Goal: Task Accomplishment & Management: Use online tool/utility

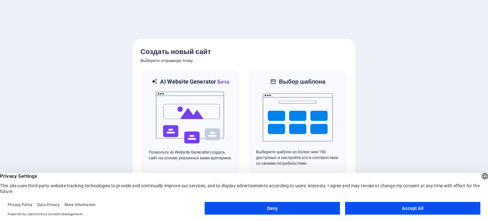
click at [410, 207] on button "Accept All" at bounding box center [412, 208] width 135 height 13
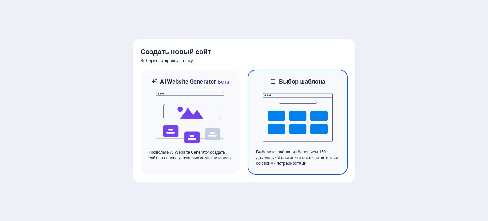
click at [305, 125] on img at bounding box center [298, 117] width 70 height 64
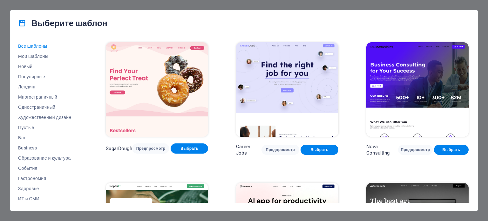
drag, startPoint x: 470, startPoint y: 44, endPoint x: 471, endPoint y: 64, distance: 20.0
click at [471, 64] on div "Все шаблоны Мои шаблоны Новый Популярные Лендинг Многостраничный Одностраничный…" at bounding box center [243, 123] width 467 height 174
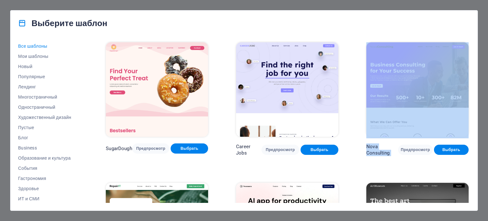
drag, startPoint x: 465, startPoint y: 160, endPoint x: 463, endPoint y: 106, distance: 53.4
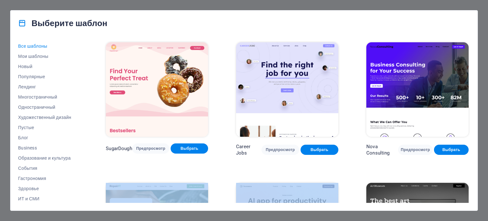
drag, startPoint x: 451, startPoint y: 169, endPoint x: 420, endPoint y: 136, distance: 46.1
click at [172, 95] on img at bounding box center [157, 89] width 102 height 94
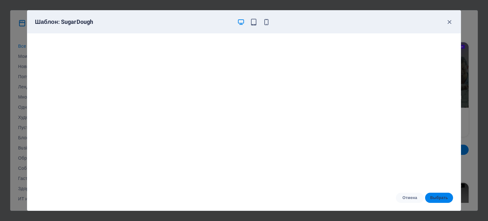
click at [436, 199] on span "Выбрать" at bounding box center [439, 197] width 18 height 5
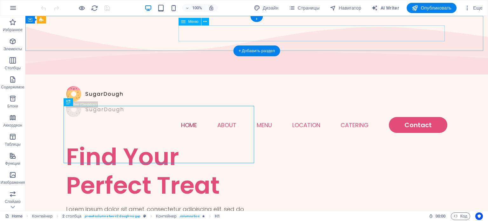
click at [409, 117] on nav "Home About Menu Location Catering Contact" at bounding box center [256, 125] width 381 height 16
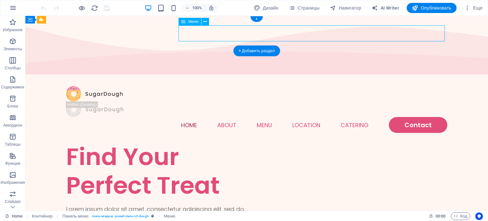
click at [409, 117] on nav "Home About Menu Location Catering Contact" at bounding box center [256, 125] width 381 height 16
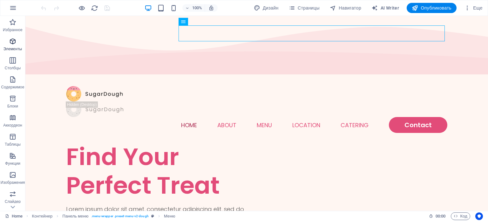
click at [15, 46] on span "Элементы" at bounding box center [12, 44] width 25 height 15
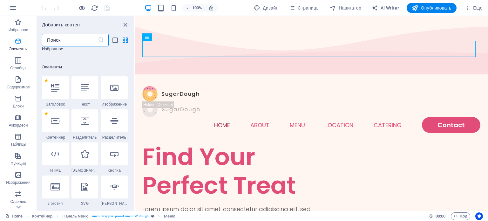
scroll to position [119, 0]
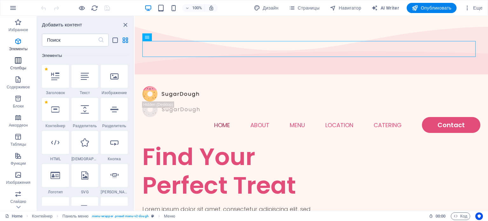
click at [22, 59] on icon "button" at bounding box center [18, 61] width 8 height 8
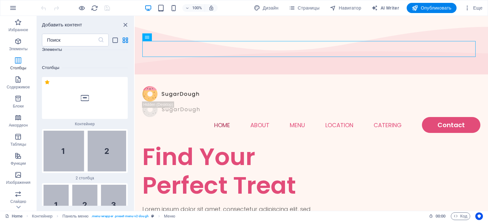
scroll to position [432, 0]
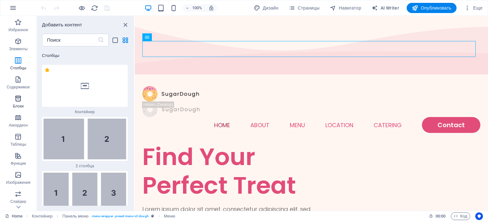
click at [20, 105] on p "Блоки" at bounding box center [18, 106] width 11 height 5
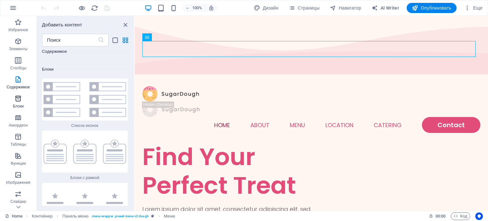
scroll to position [3396, 0]
click at [19, 118] on icon "button" at bounding box center [18, 118] width 8 height 8
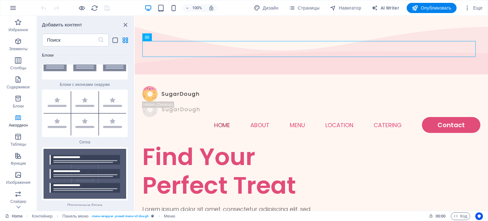
scroll to position [3897, 0]
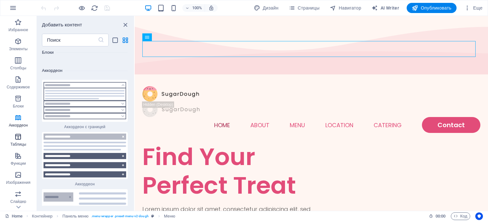
click at [18, 139] on icon "button" at bounding box center [18, 137] width 8 height 8
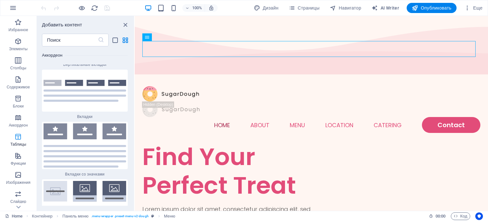
scroll to position [4240, 0]
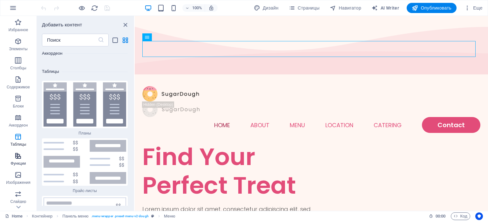
click at [21, 159] on icon "button" at bounding box center [18, 156] width 8 height 8
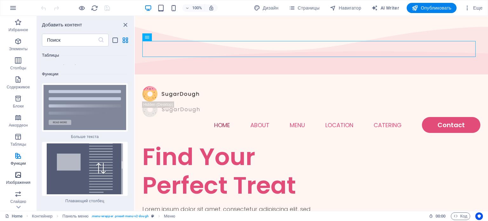
click at [19, 178] on icon "button" at bounding box center [18, 175] width 8 height 8
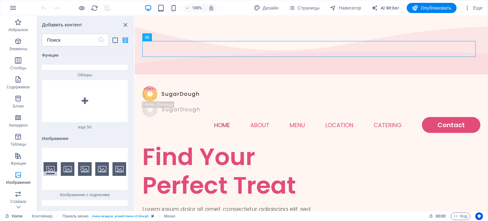
scroll to position [6282, 0]
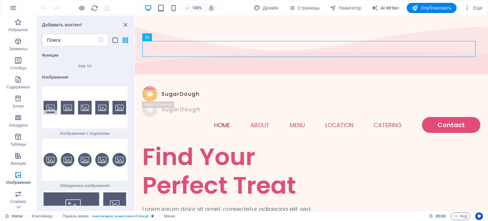
click at [55, 101] on img at bounding box center [85, 108] width 83 height 14
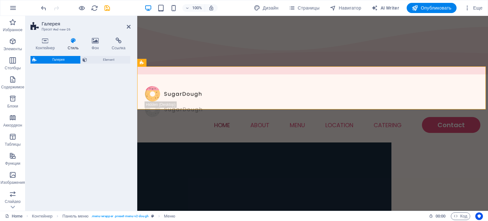
select select "rem"
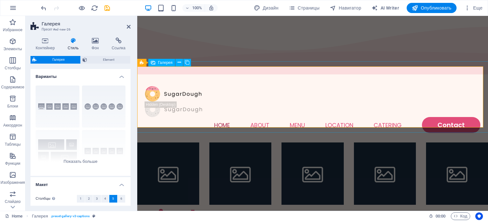
click at [169, 142] on li at bounding box center [168, 173] width 62 height 62
click at [162, 64] on span "Галерея" at bounding box center [165, 63] width 15 height 4
click at [169, 63] on span "Галерея" at bounding box center [165, 63] width 15 height 4
click at [187, 61] on icon at bounding box center [187, 62] width 4 height 7
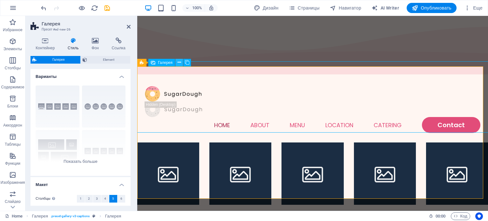
click at [181, 62] on button at bounding box center [179, 63] width 8 height 8
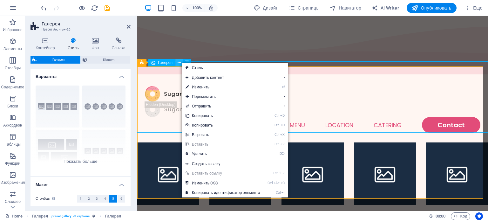
click at [180, 61] on icon at bounding box center [179, 62] width 3 height 7
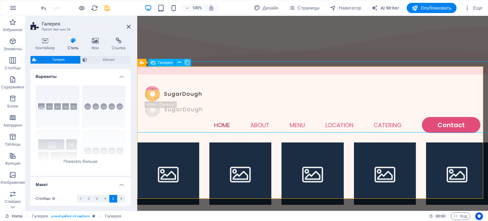
click at [185, 64] on icon at bounding box center [187, 62] width 4 height 7
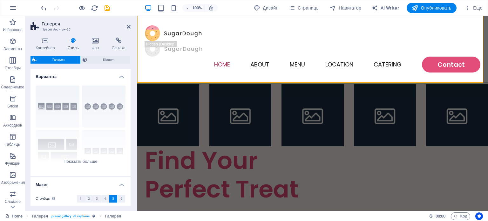
scroll to position [0, 0]
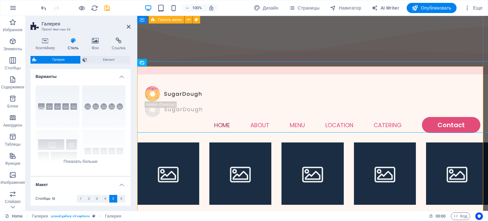
click at [333, 77] on div "Menu Home About Menu Location Catering Contact" at bounding box center [312, 110] width 351 height 66
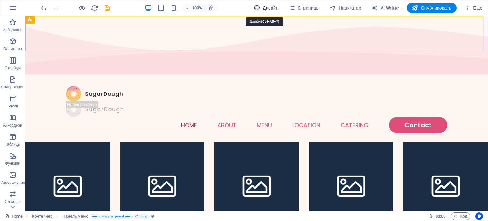
click at [272, 7] on span "Дизайн" at bounding box center [266, 8] width 25 height 6
select select "px"
select select "300"
select select "px"
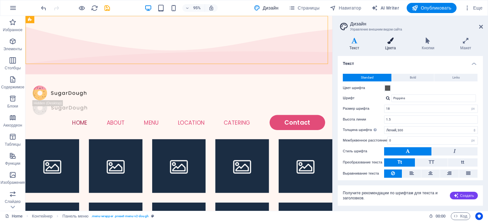
click at [395, 42] on icon at bounding box center [390, 40] width 34 height 6
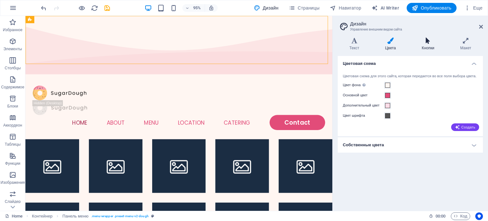
click at [426, 44] on h4 "Кнопки" at bounding box center [429, 43] width 38 height 13
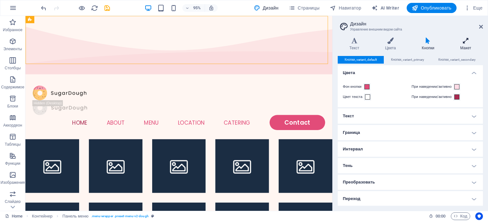
click at [467, 44] on h4 "Макет" at bounding box center [466, 43] width 34 height 13
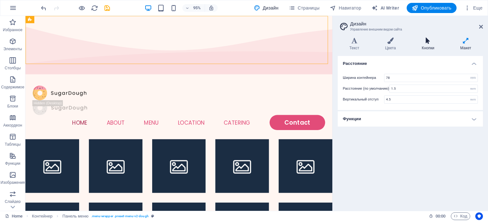
click at [430, 42] on icon at bounding box center [428, 40] width 36 height 6
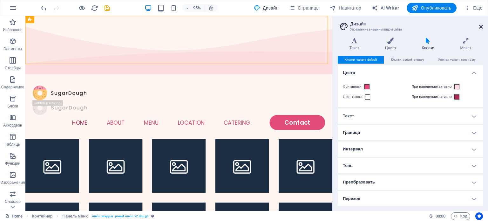
click at [481, 27] on icon at bounding box center [481, 26] width 4 height 5
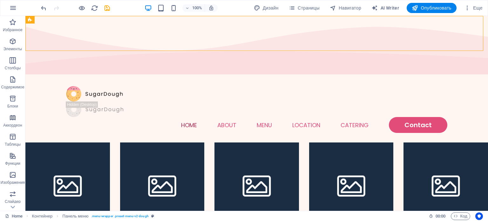
drag, startPoint x: 483, startPoint y: 33, endPoint x: 486, endPoint y: 51, distance: 18.1
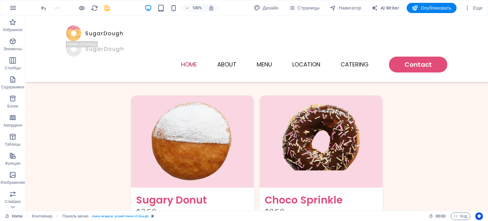
scroll to position [979, 0]
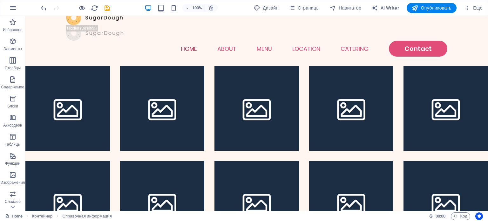
scroll to position [0, 0]
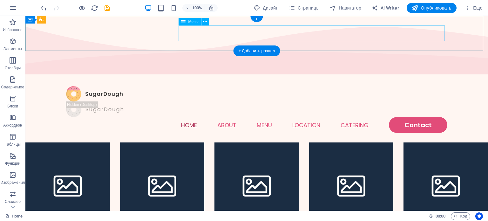
click at [423, 117] on nav "Home About Menu Location Catering Contact" at bounding box center [256, 125] width 381 height 16
click at [420, 117] on nav "Home About Menu Location Catering Contact" at bounding box center [256, 125] width 381 height 16
click at [266, 117] on nav "Home About Menu Location Catering Contact" at bounding box center [256, 125] width 381 height 16
click at [263, 117] on nav "Home About Menu Location Catering Contact" at bounding box center [256, 125] width 381 height 16
click at [191, 117] on nav "Home About Menu Location Catering Contact" at bounding box center [256, 125] width 381 height 16
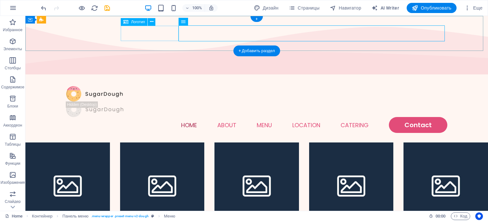
drag, startPoint x: 156, startPoint y: 35, endPoint x: 105, endPoint y: 40, distance: 51.4
click at [156, 101] on div at bounding box center [256, 109] width 381 height 16
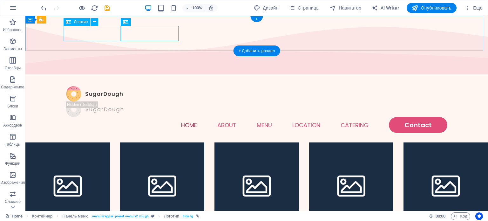
click at [99, 86] on div at bounding box center [256, 94] width 381 height 16
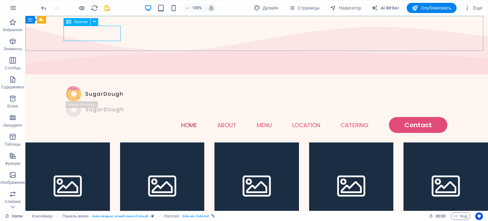
click at [83, 23] on span "Логотип" at bounding box center [81, 22] width 14 height 4
click at [95, 24] on icon at bounding box center [94, 21] width 3 height 7
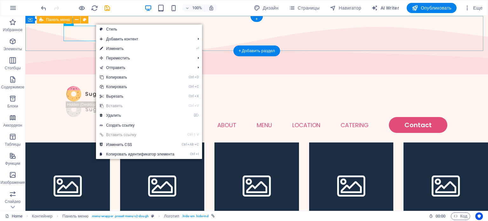
click at [43, 77] on div "Menu Home About Menu Location Catering Contact" at bounding box center [256, 110] width 463 height 66
